Goal: Task Accomplishment & Management: Complete application form

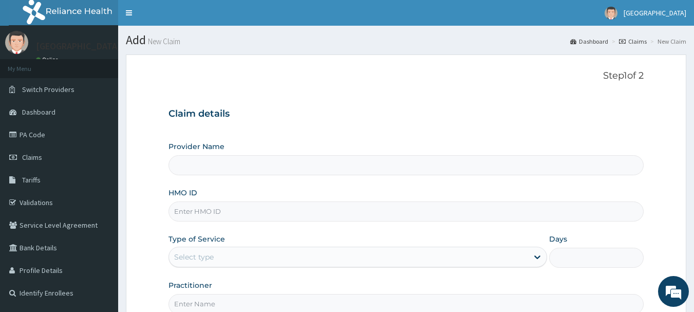
click at [659, 79] on form "Step 1 of 2 Claim details Provider Name HMO ID Type of Service Select type Days…" at bounding box center [406, 220] width 560 height 333
